Goal: Check status: Check status

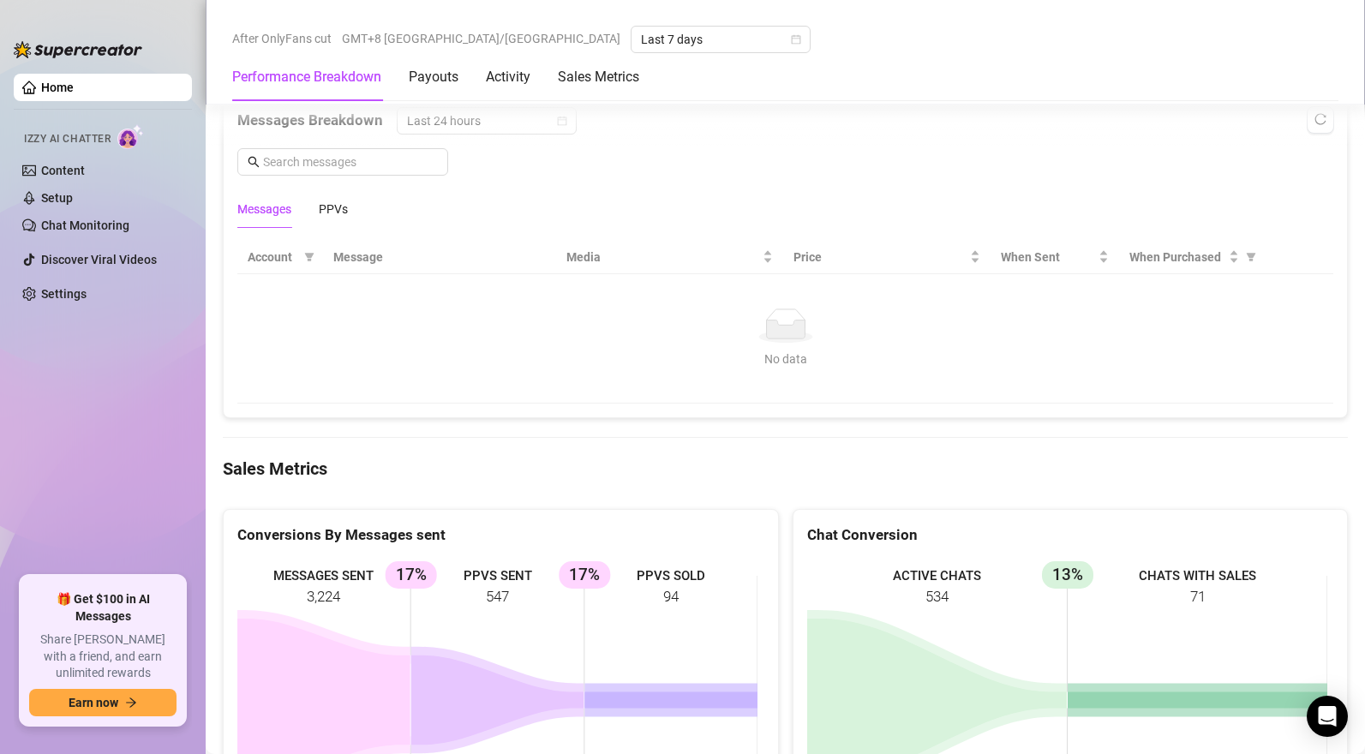
scroll to position [1168, 0]
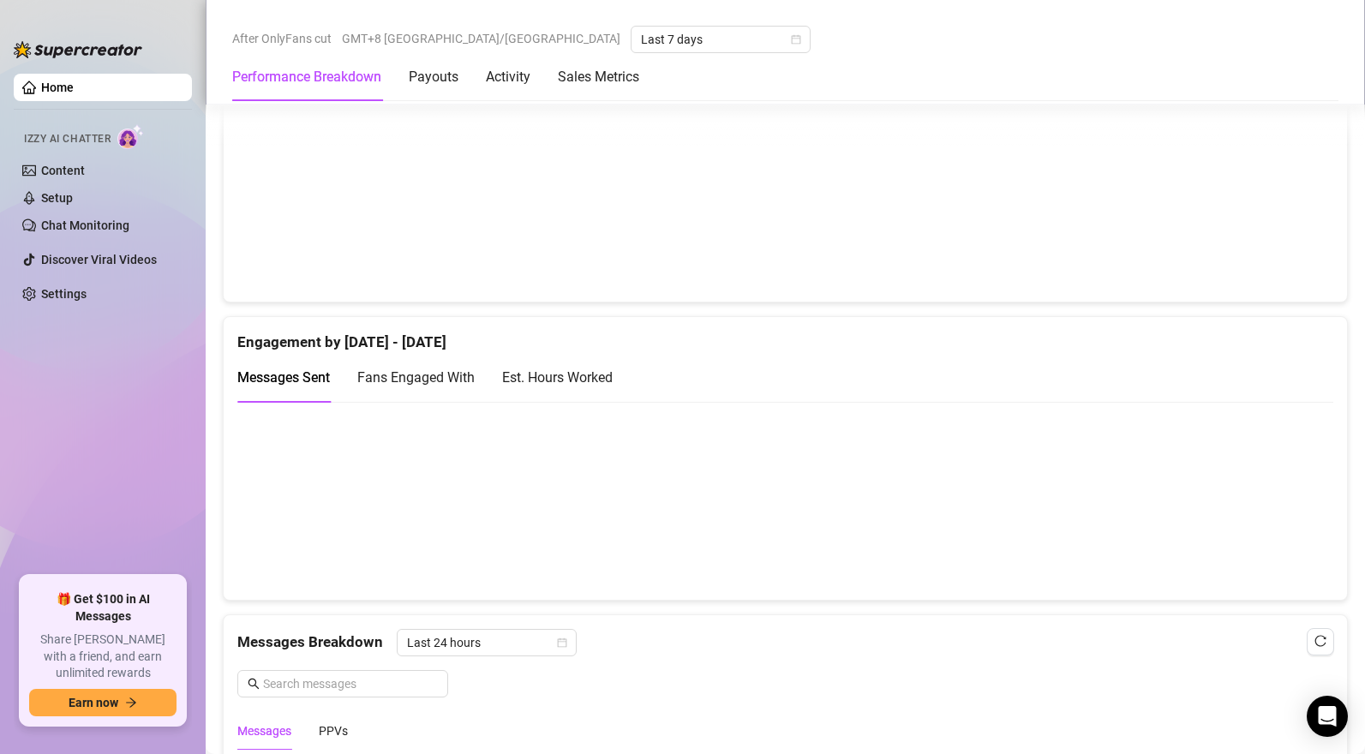
click at [931, 406] on div "Messages Sent Fans Engaged With Est. Hours Worked" at bounding box center [785, 384] width 1096 height 63
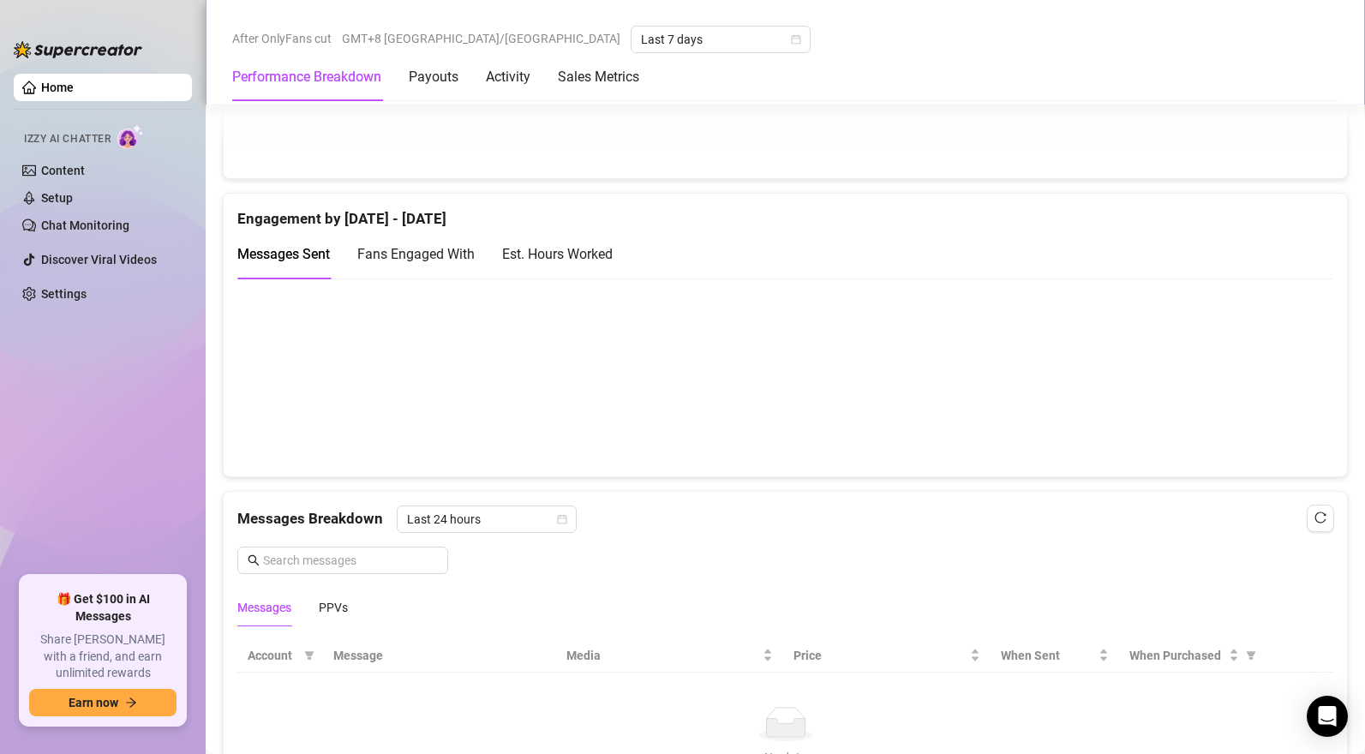
scroll to position [1072, 0]
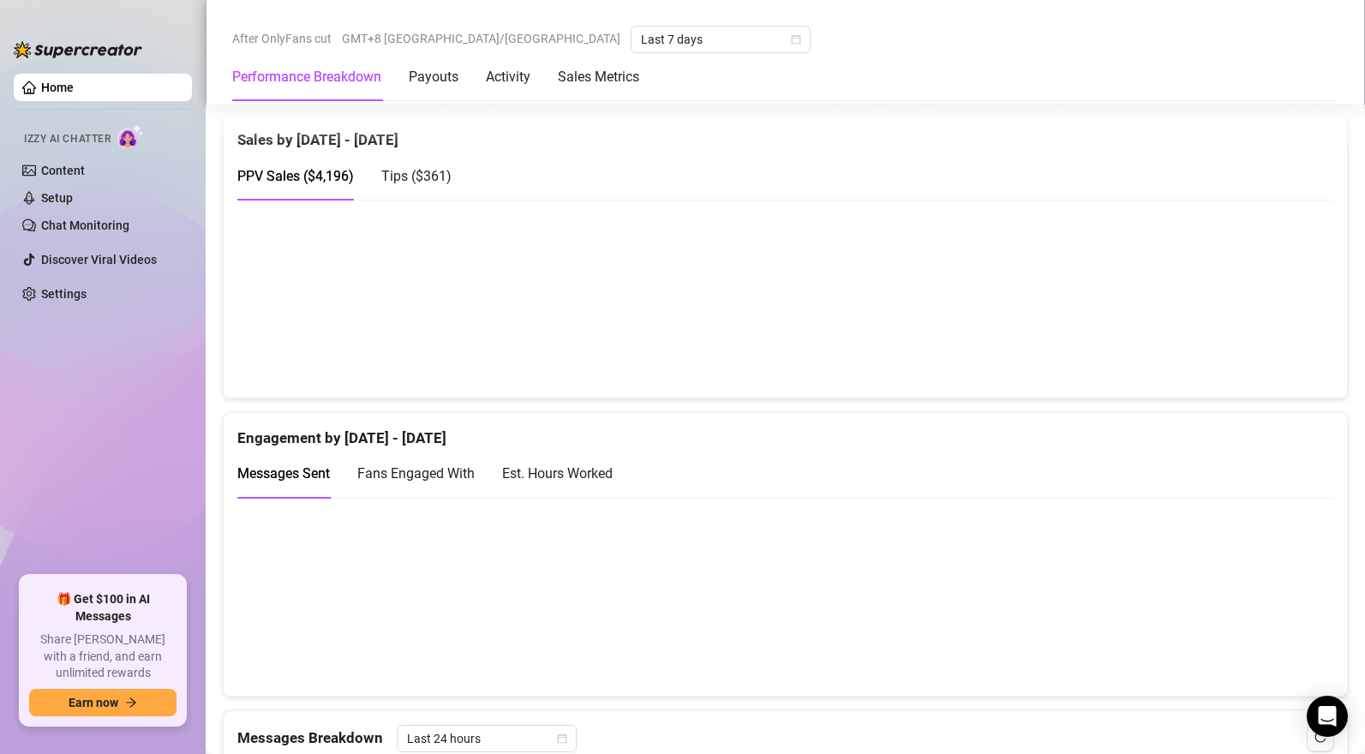
click at [430, 181] on span "Tips ( $361 )" at bounding box center [416, 176] width 70 height 16
click at [328, 176] on span "PPV Sales ( $4,196 )" at bounding box center [295, 176] width 117 height 16
click at [428, 178] on span "Tips ( $361 )" at bounding box center [416, 176] width 70 height 16
drag, startPoint x: 331, startPoint y: 172, endPoint x: 350, endPoint y: 177, distance: 19.5
click at [331, 172] on div "PPV Sales ( $4,196 )" at bounding box center [295, 175] width 117 height 21
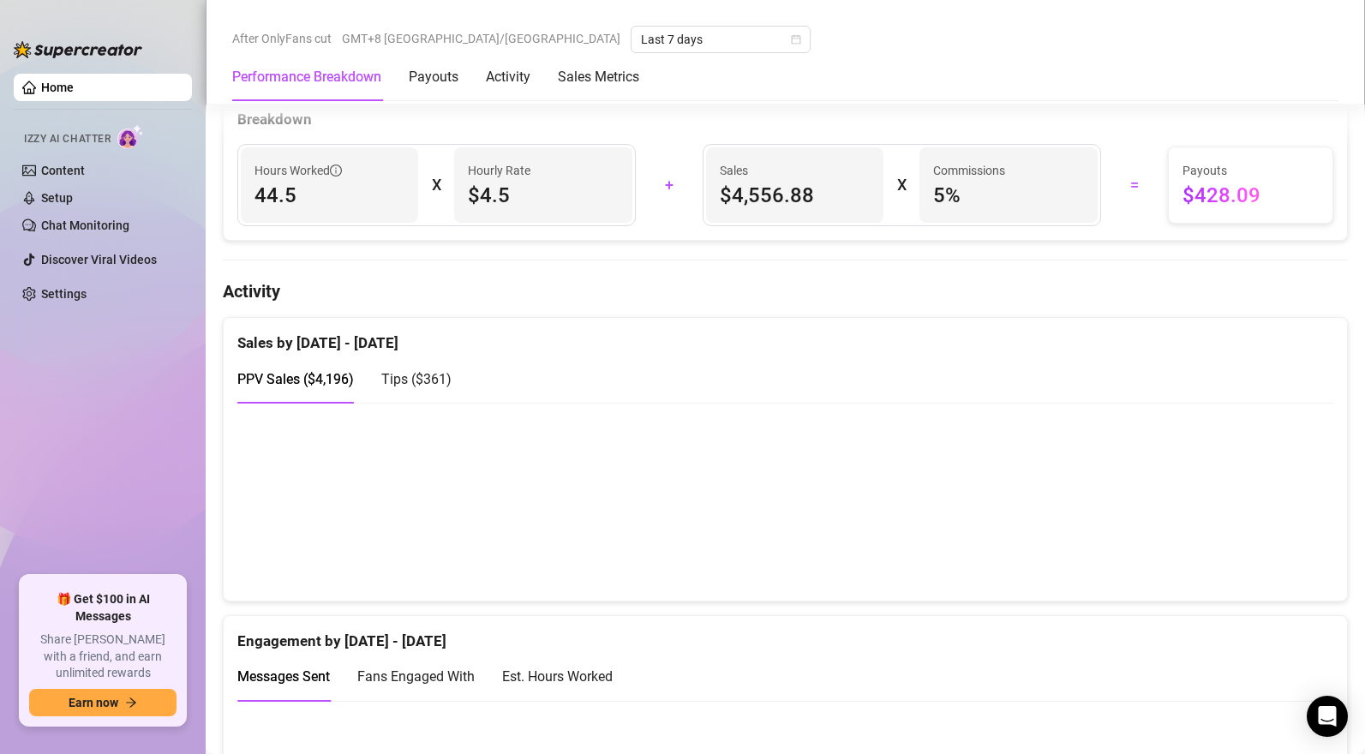
scroll to position [820, 0]
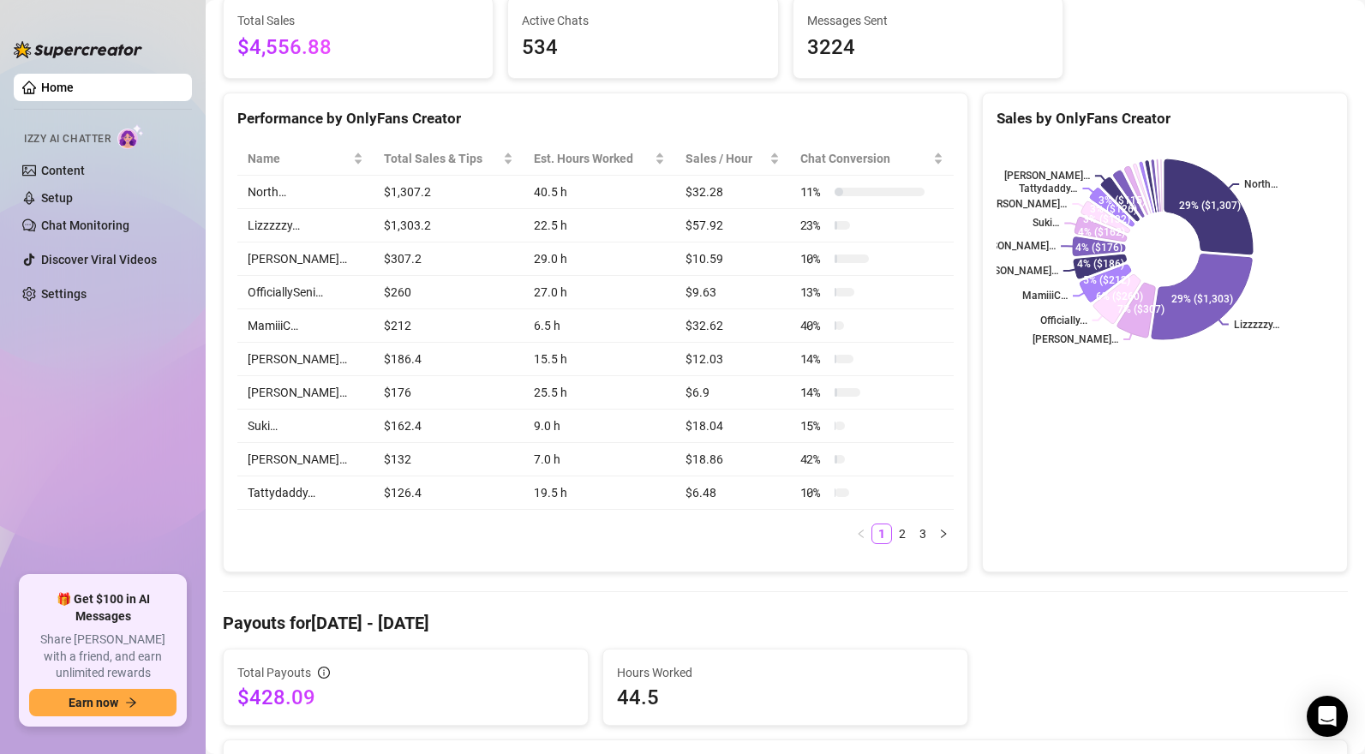
scroll to position [835, 0]
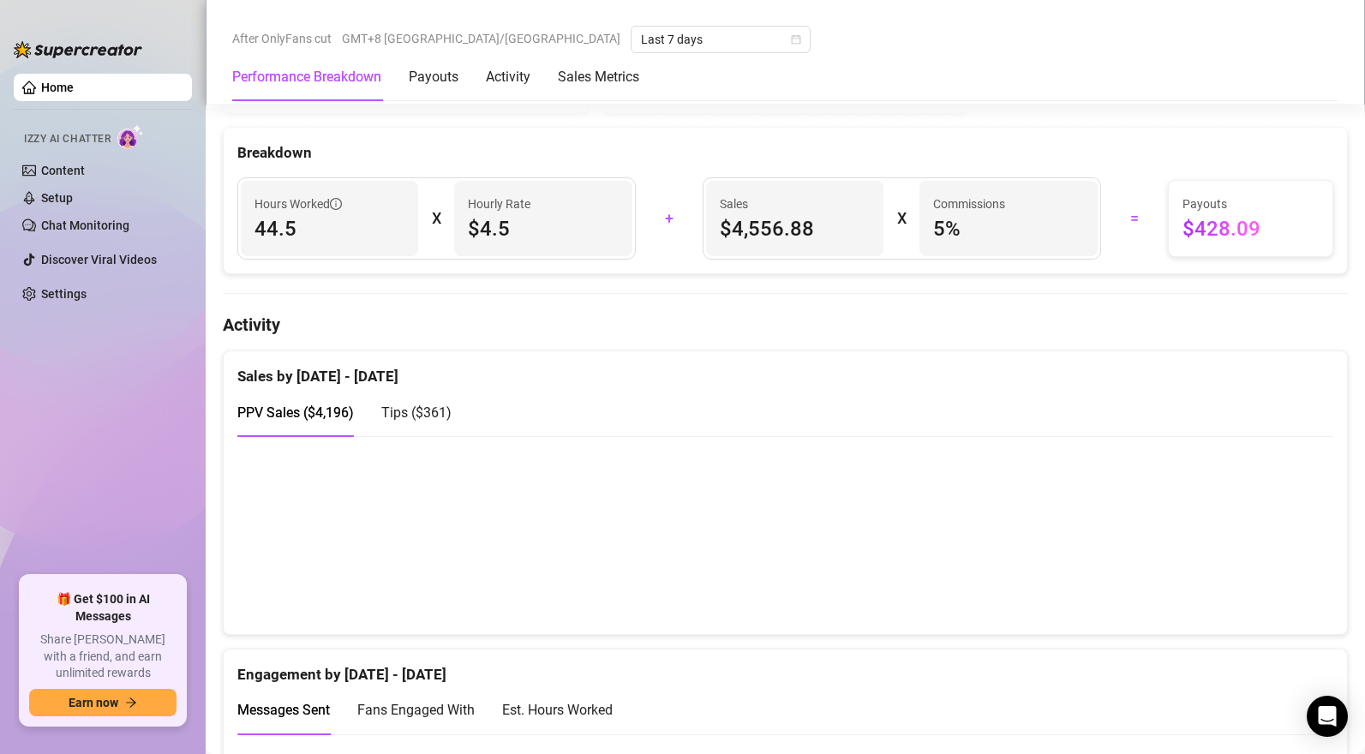
click at [426, 416] on span "Tips ( $361 )" at bounding box center [416, 412] width 70 height 16
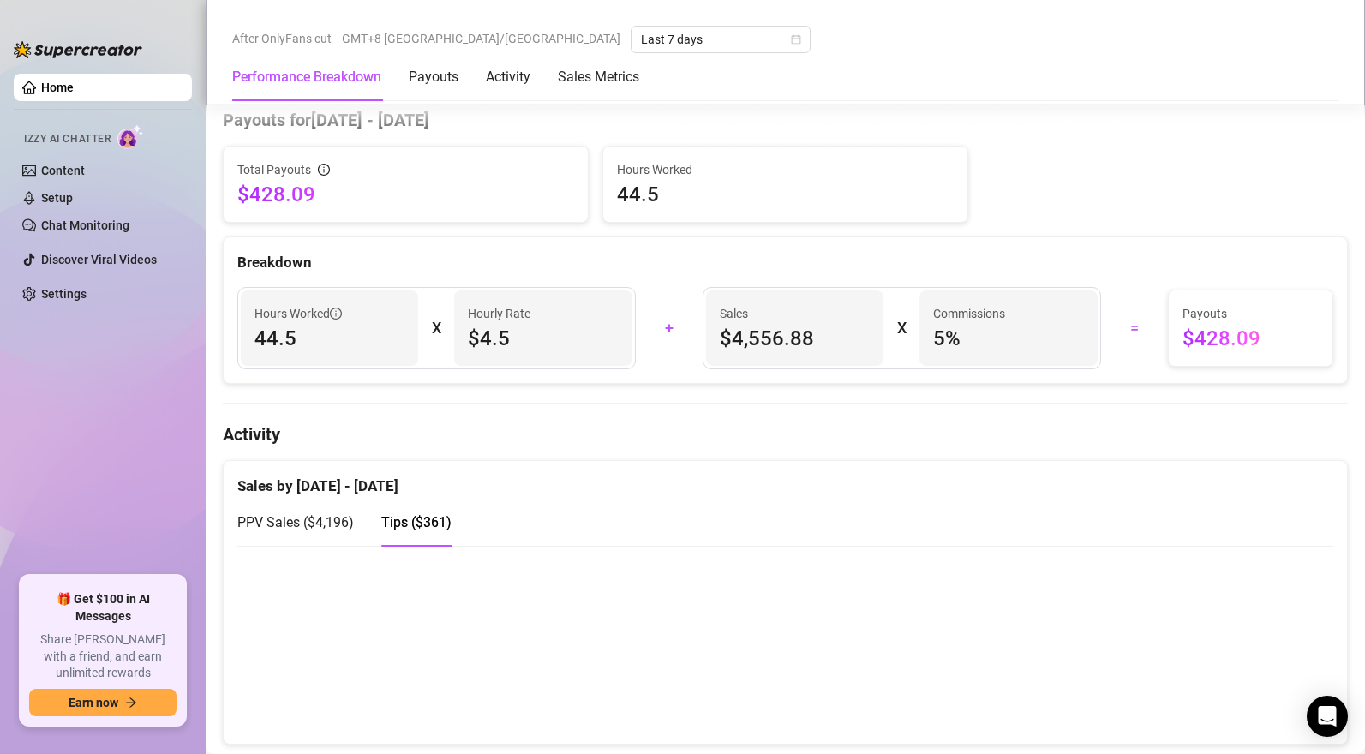
scroll to position [727, 0]
click at [326, 524] on span "PPV Sales ( $4,196 )" at bounding box center [295, 521] width 117 height 16
click at [426, 525] on span "Tips ( $361 )" at bounding box center [416, 521] width 70 height 16
click at [324, 525] on span "PPV Sales ( $4,196 )" at bounding box center [295, 521] width 117 height 16
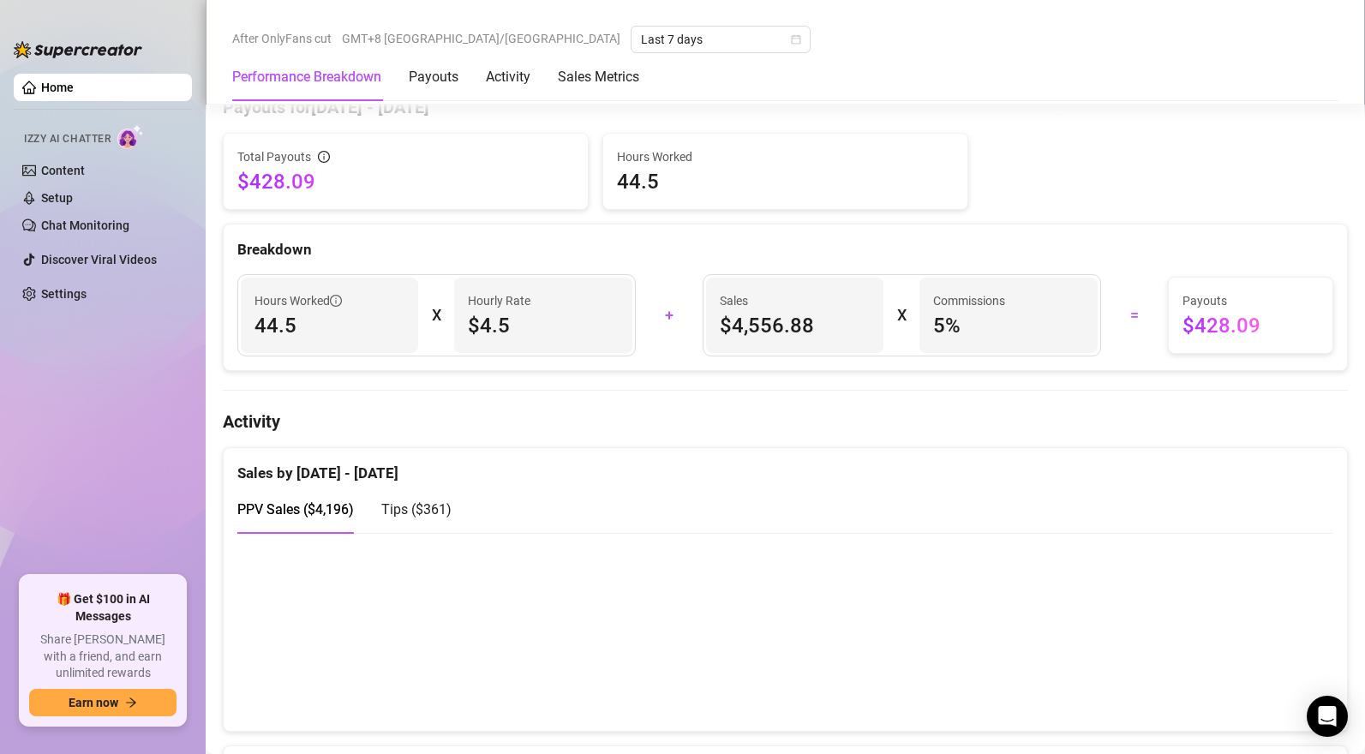
scroll to position [783, 0]
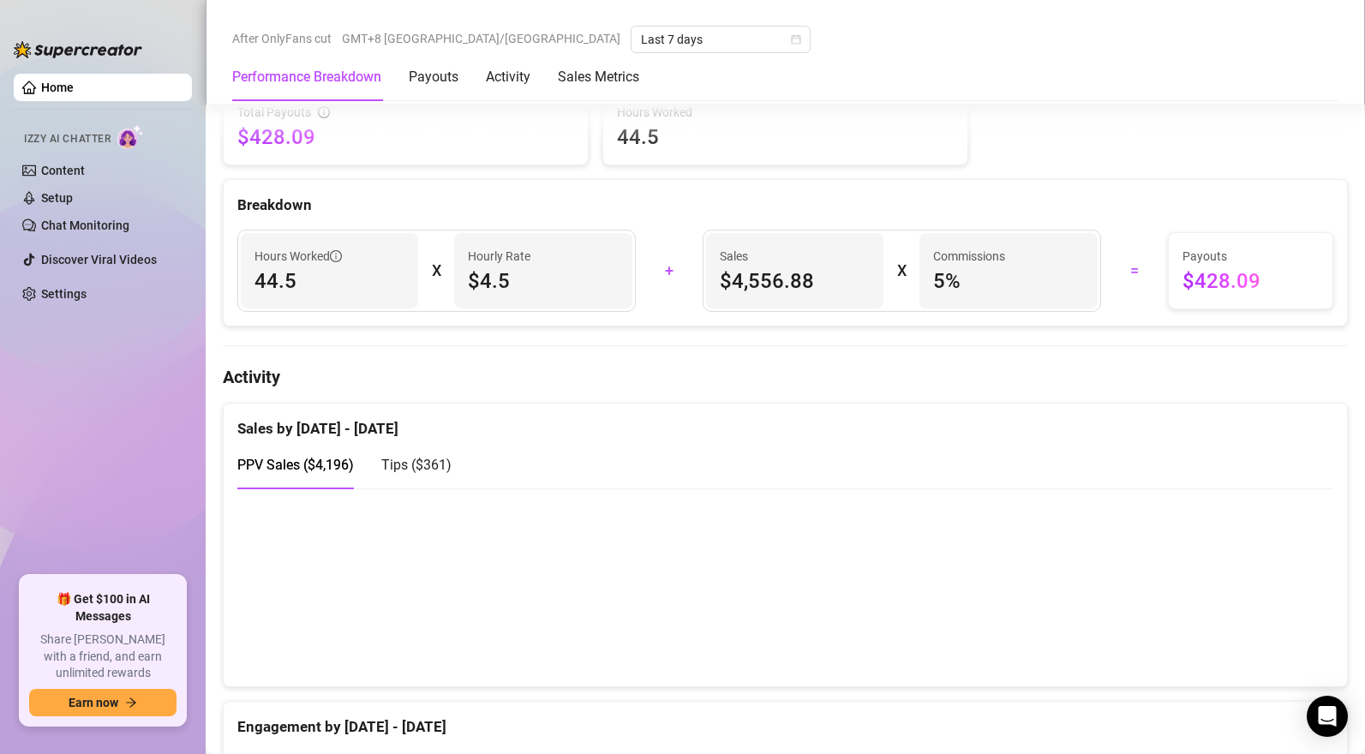
click at [416, 473] on span "Tips ( $361 )" at bounding box center [416, 465] width 70 height 16
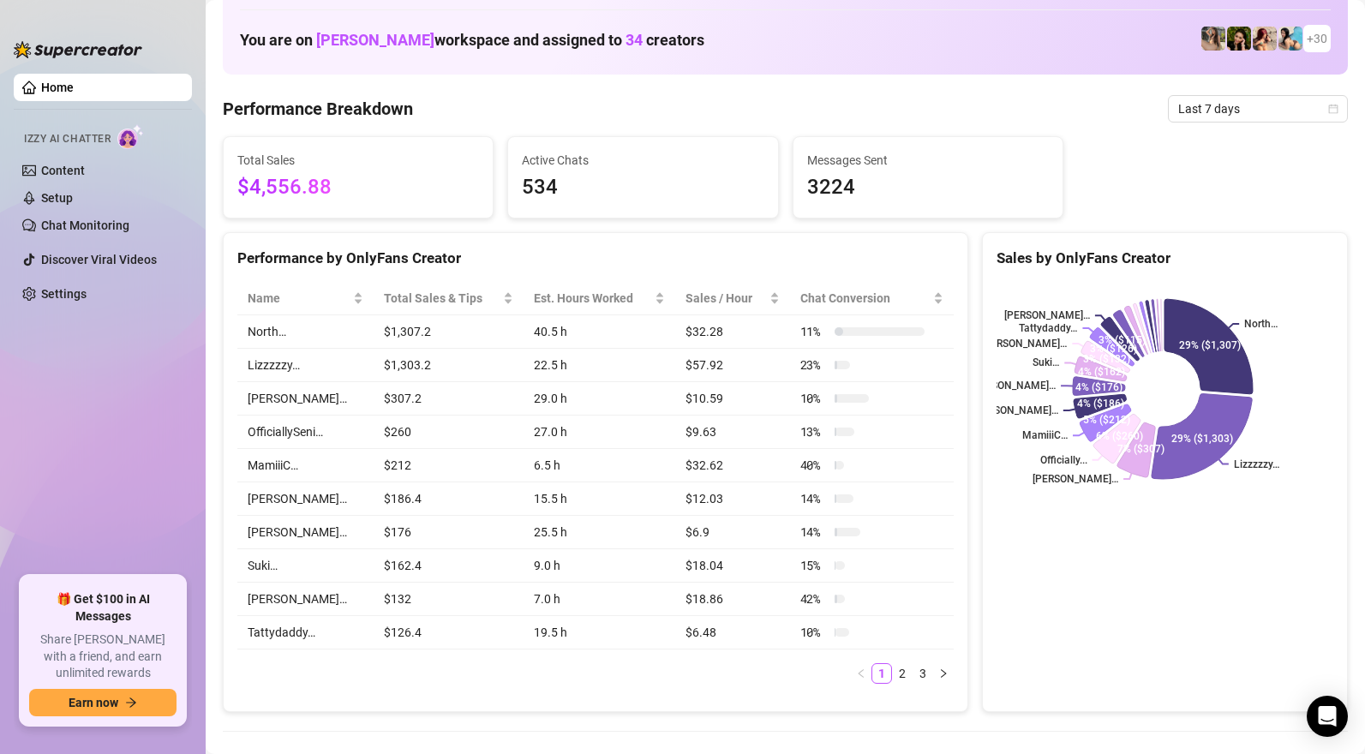
scroll to position [0, 0]
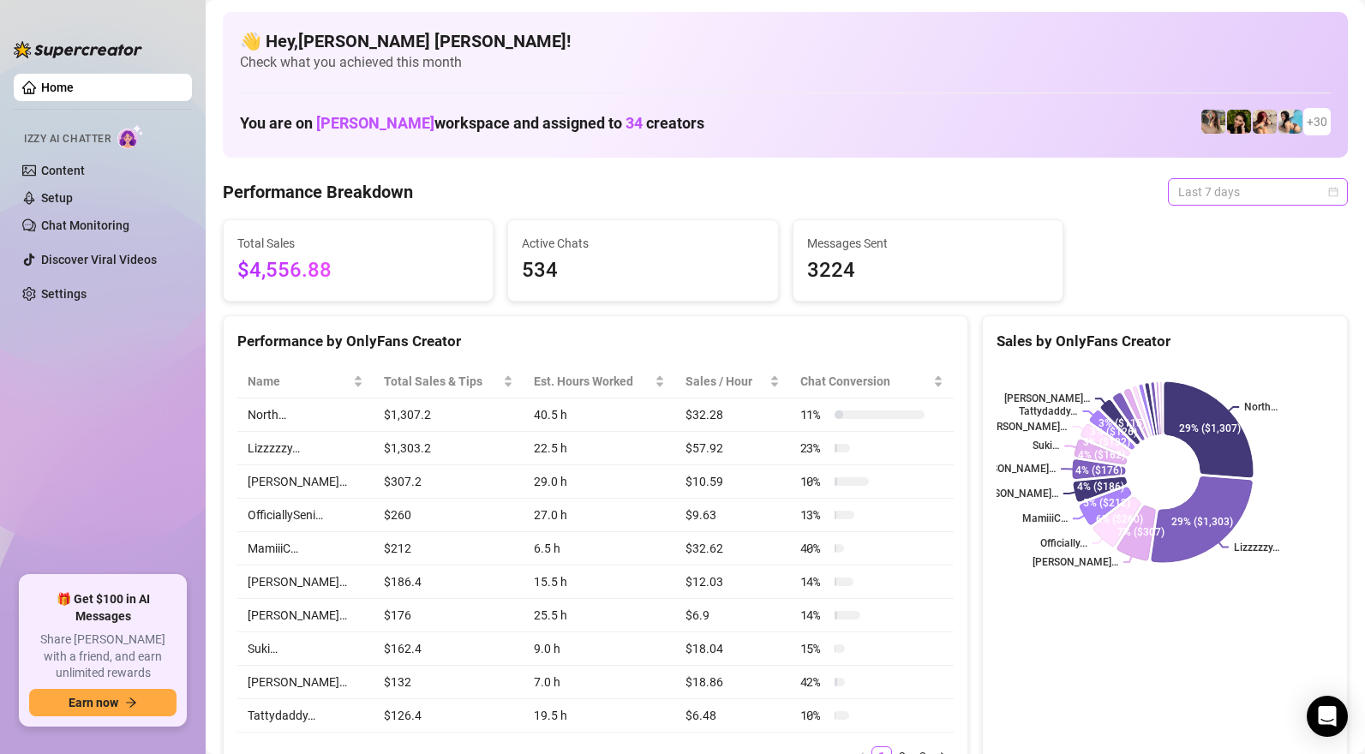
click at [1220, 192] on span "Last 7 days" at bounding box center [1257, 192] width 159 height 26
click at [1241, 197] on span "Last 7 days" at bounding box center [1257, 192] width 159 height 26
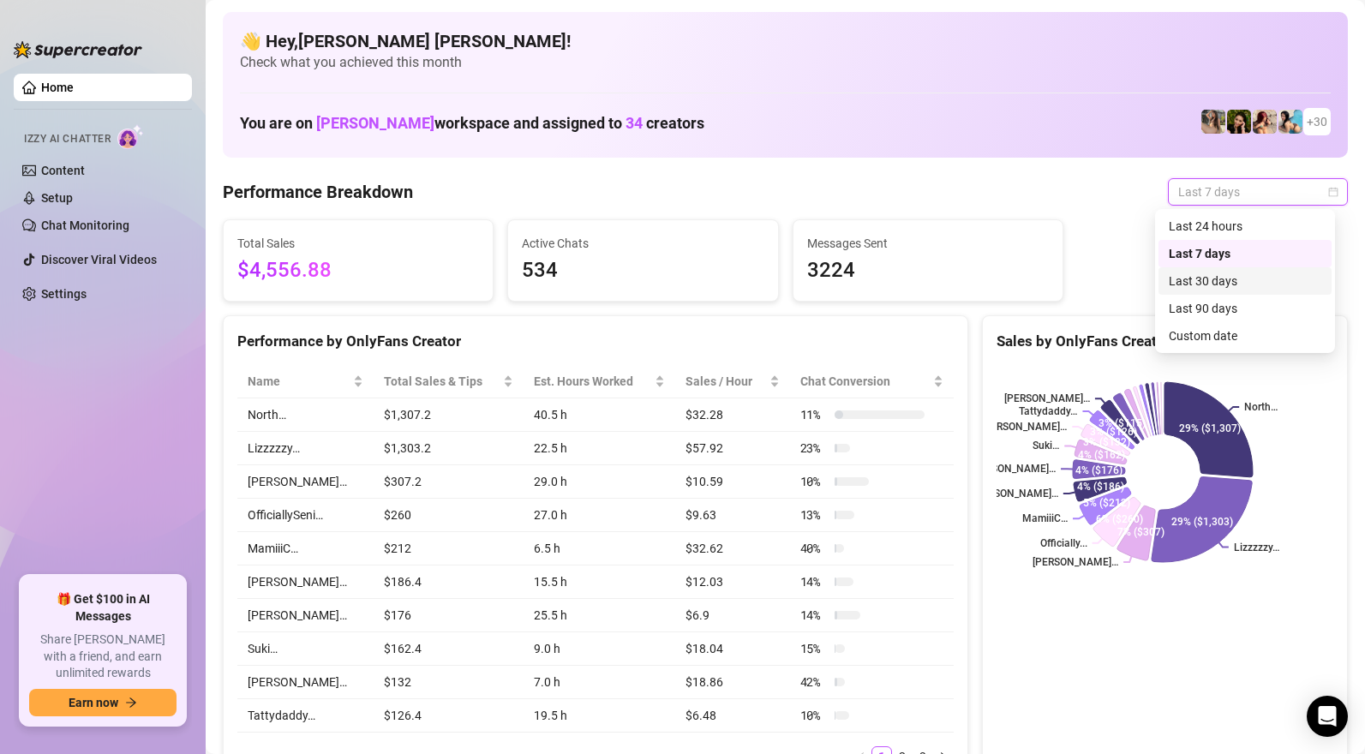
click at [1218, 278] on div "Last 30 days" at bounding box center [1245, 281] width 153 height 19
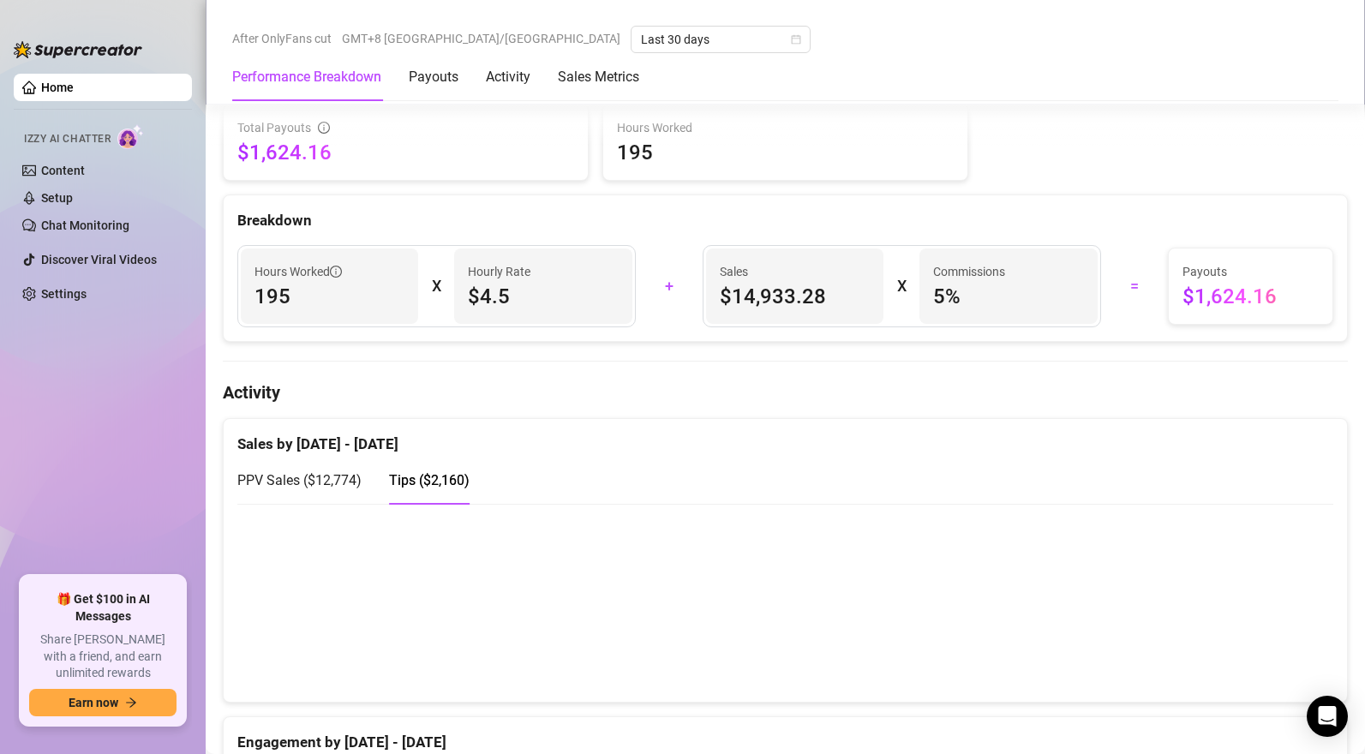
scroll to position [880, 0]
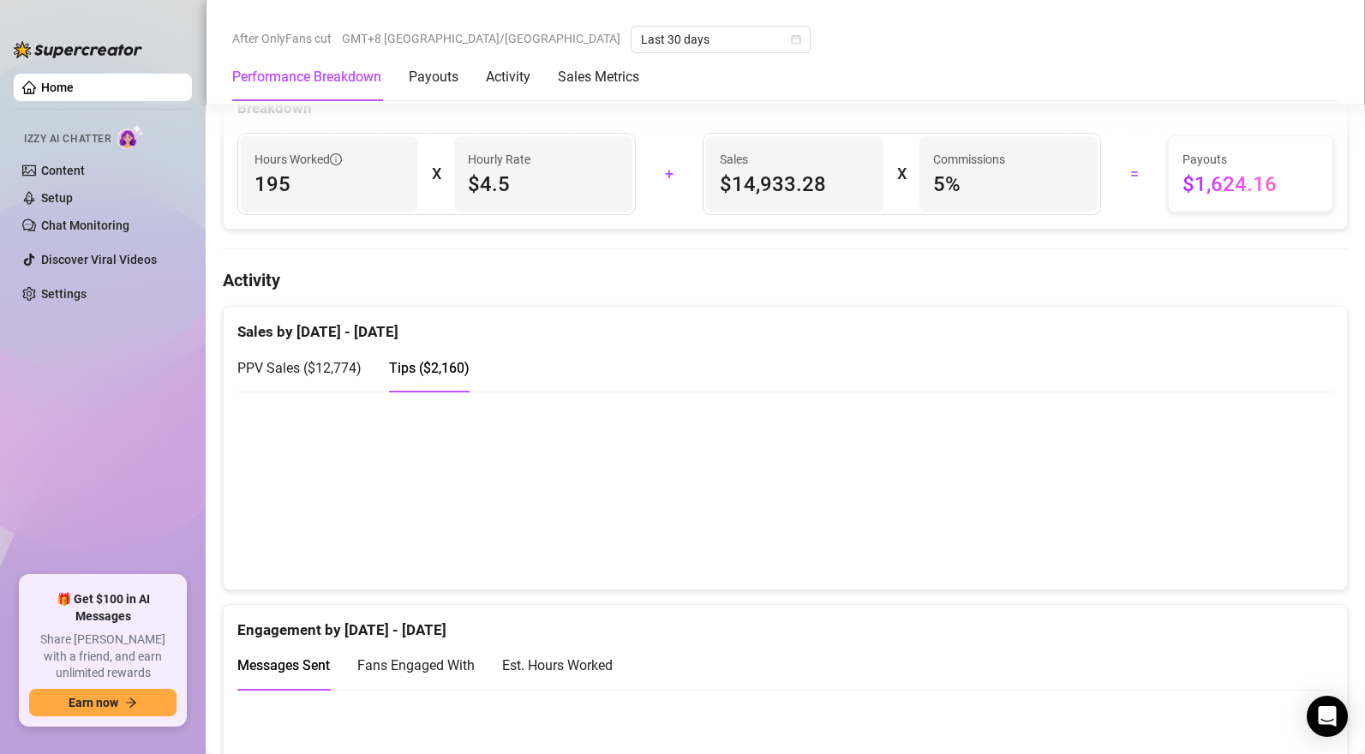
click at [333, 369] on span "PPV Sales ( $12,774 )" at bounding box center [299, 368] width 124 height 16
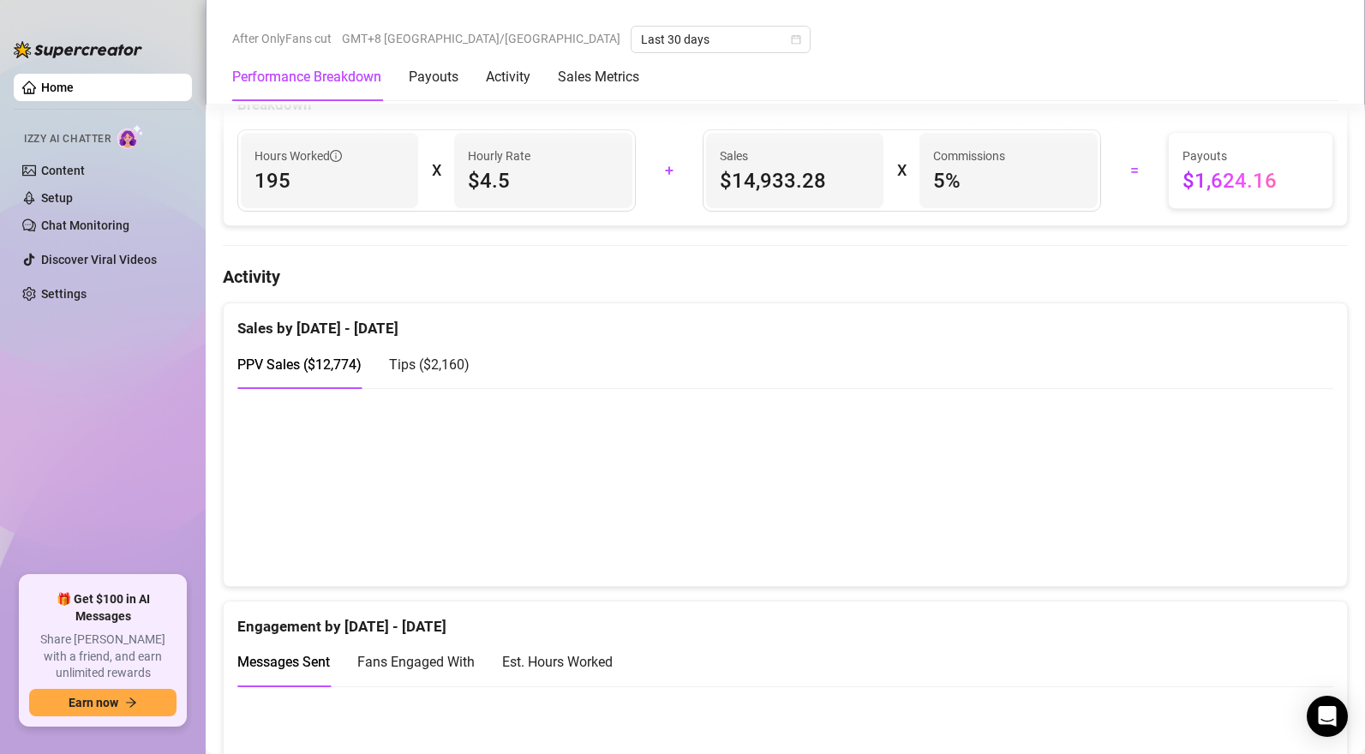
click at [522, 535] on canvas at bounding box center [778, 486] width 1083 height 171
click at [446, 368] on span "Tips ( $2,160 )" at bounding box center [429, 364] width 81 height 16
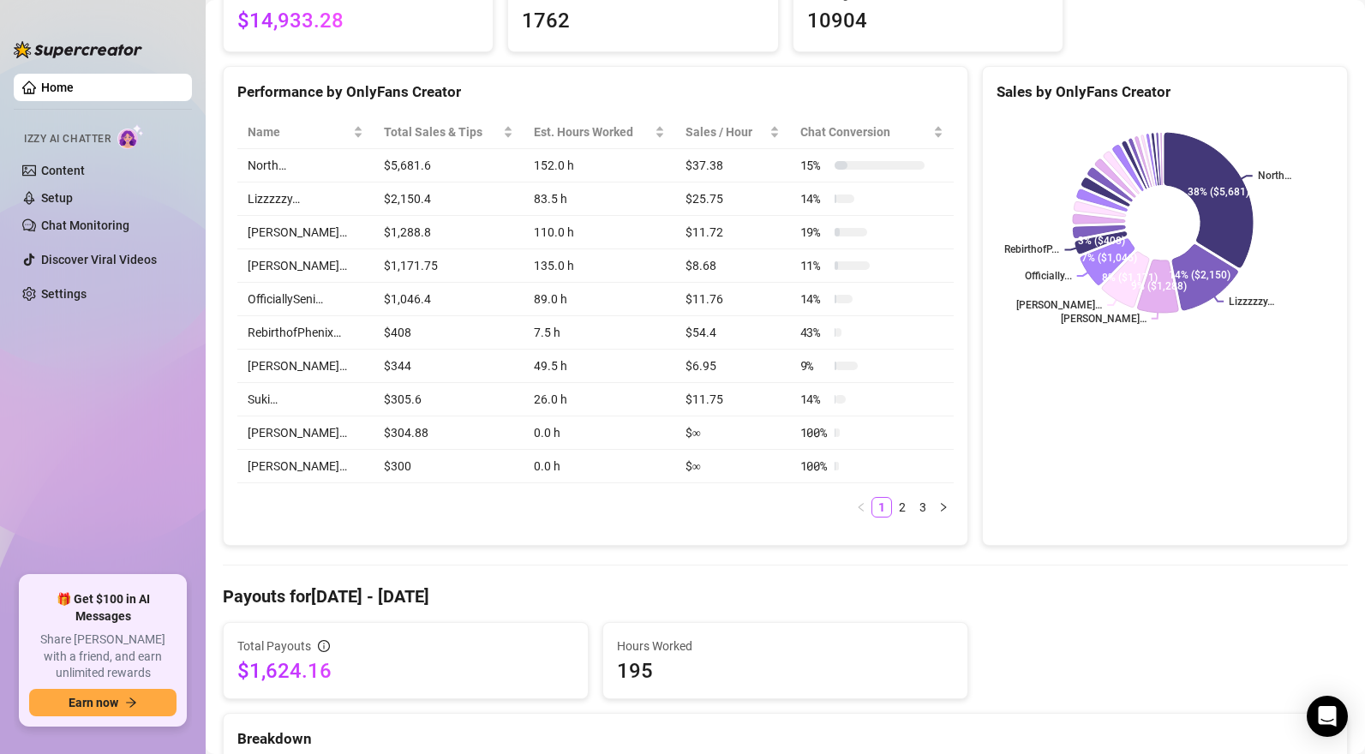
scroll to position [9, 0]
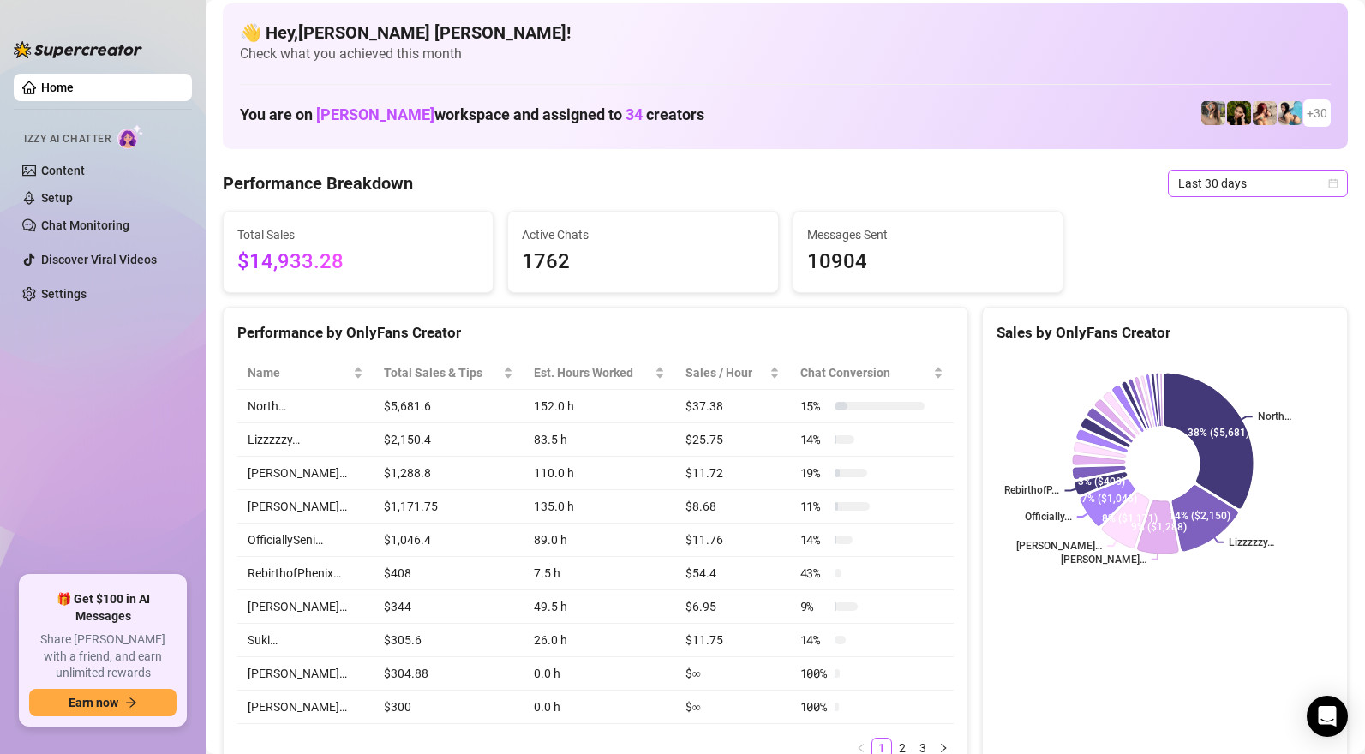
click at [1257, 184] on span "Last 30 days" at bounding box center [1257, 183] width 159 height 26
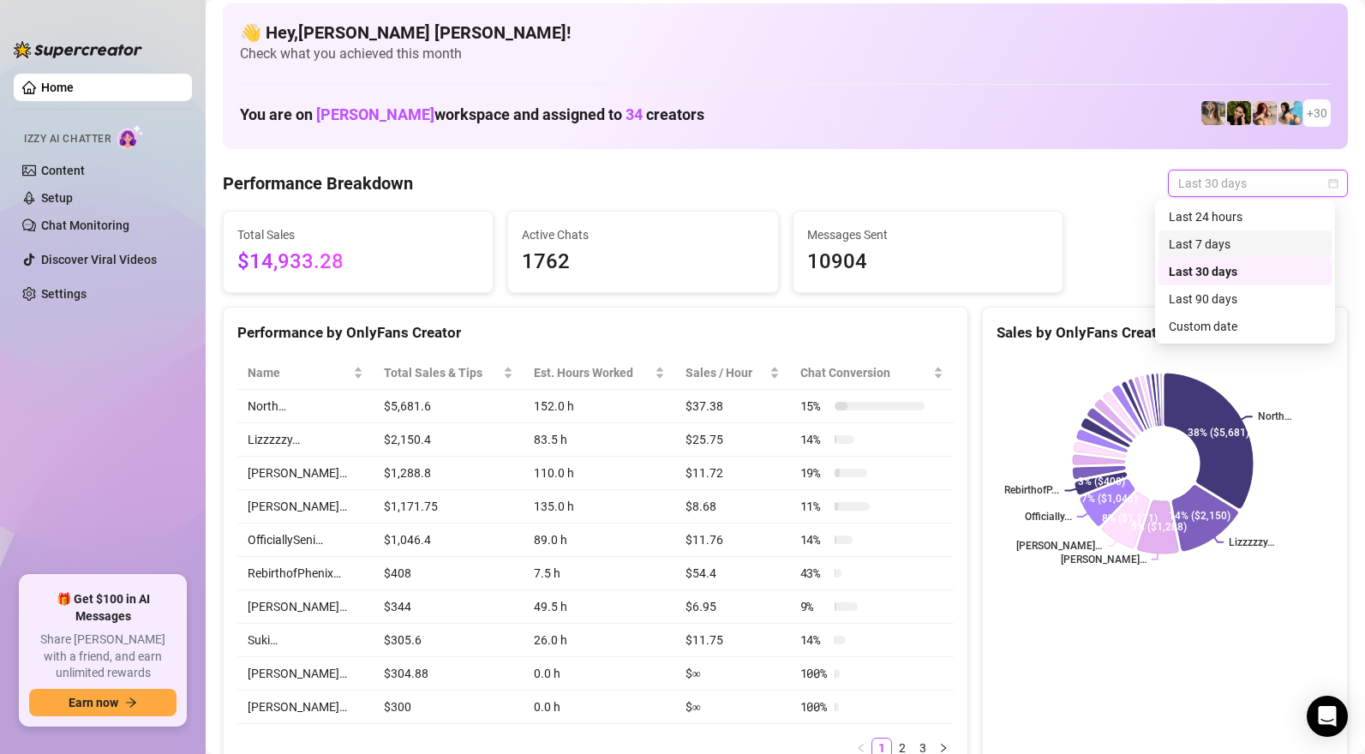
click at [1211, 237] on div "Last 7 days" at bounding box center [1245, 244] width 153 height 19
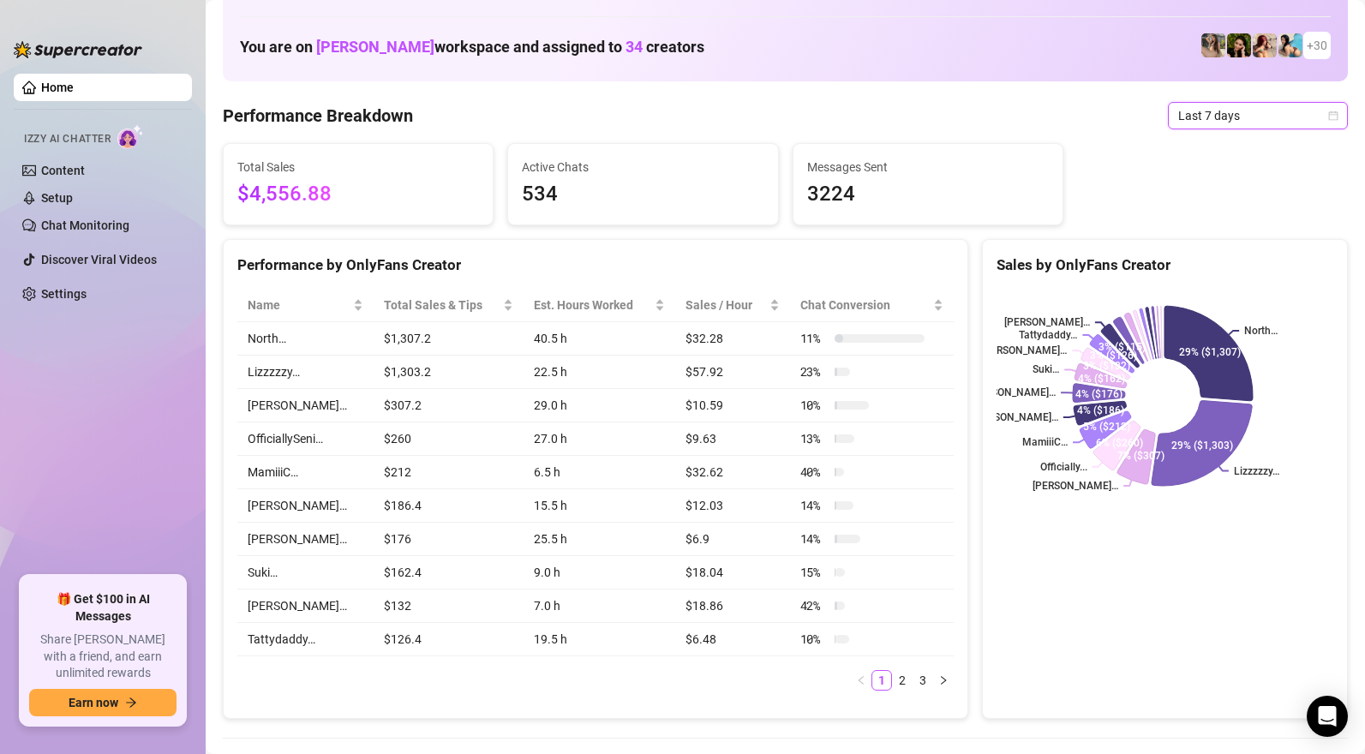
scroll to position [164, 0]
